Goal: Navigation & Orientation: Find specific page/section

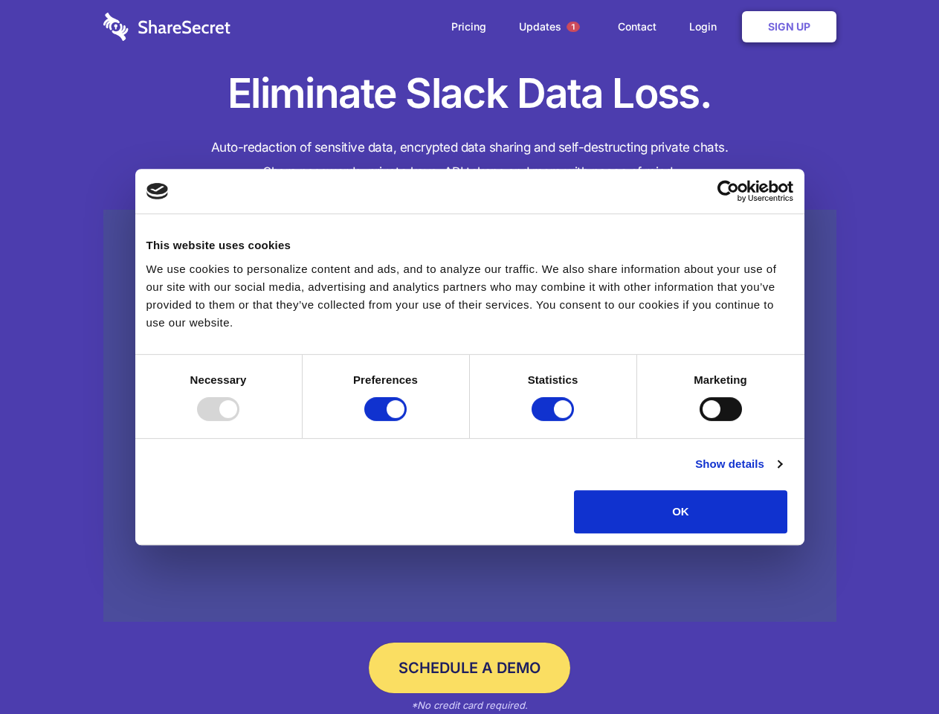
click at [239, 421] on div at bounding box center [218, 409] width 42 height 24
click at [407, 421] on input "Preferences" at bounding box center [385, 409] width 42 height 24
checkbox input "false"
click at [555, 421] on input "Statistics" at bounding box center [552, 409] width 42 height 24
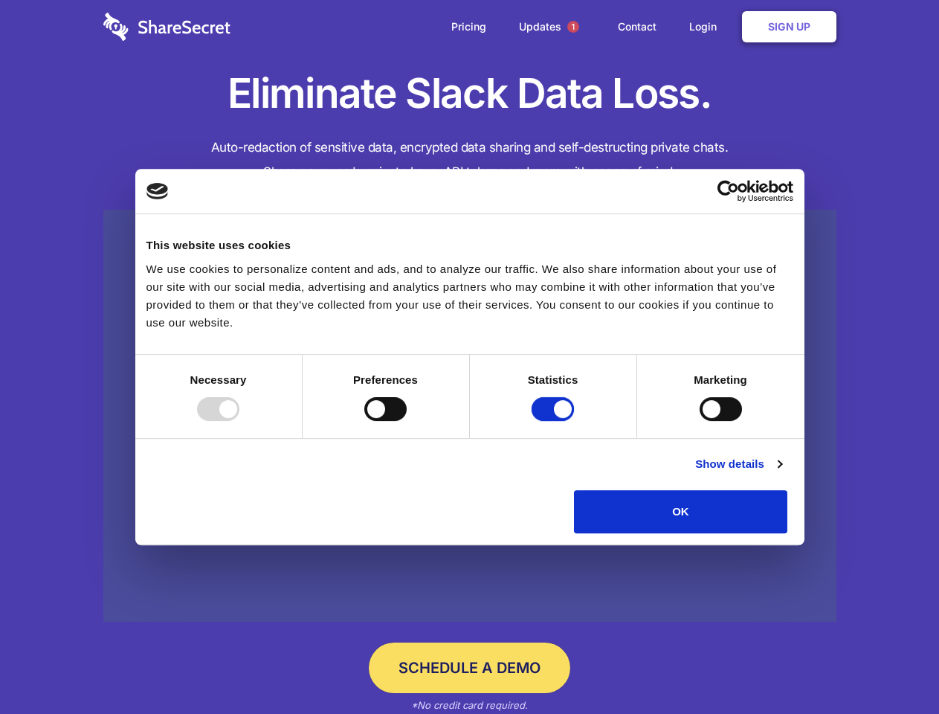
checkbox input "false"
click at [699, 421] on input "Marketing" at bounding box center [720, 409] width 42 height 24
checkbox input "true"
click at [781, 473] on link "Show details" at bounding box center [738, 464] width 86 height 18
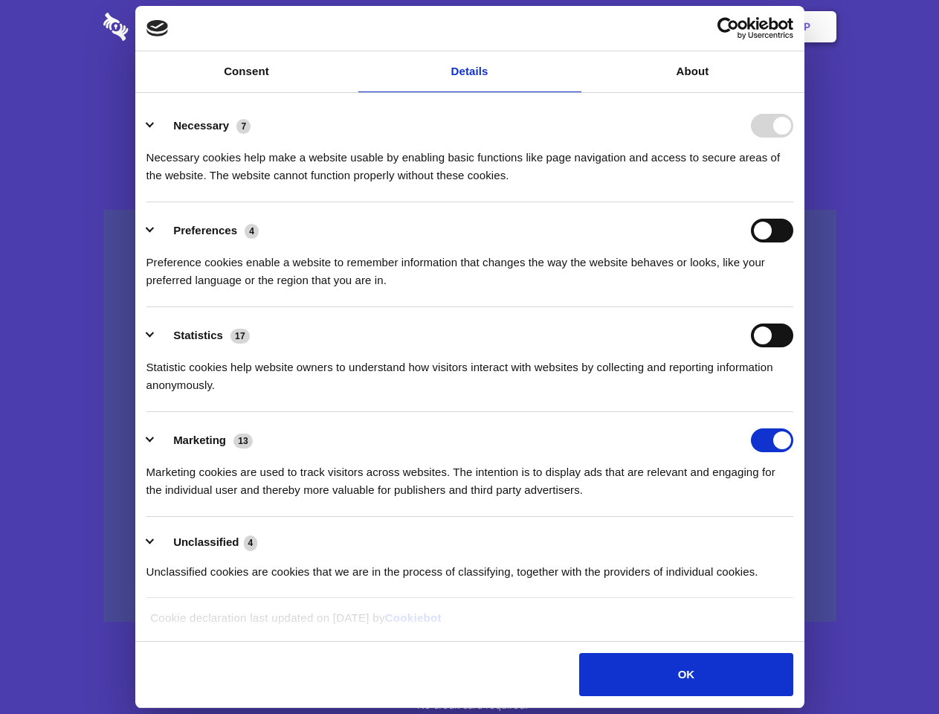
click at [793, 202] on li "Necessary 7 Necessary cookies help make a website usable by enabling basic func…" at bounding box center [469, 149] width 647 height 105
click at [572, 27] on span "1" at bounding box center [573, 27] width 12 height 12
